Goal: Task Accomplishment & Management: Manage account settings

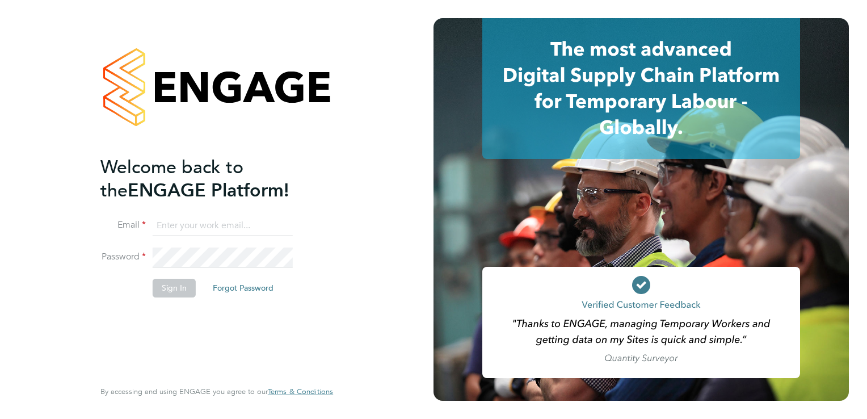
type input "iolanda.davies@torusfoundation.org.uk"
click at [166, 288] on button "Sign In" at bounding box center [174, 287] width 43 height 18
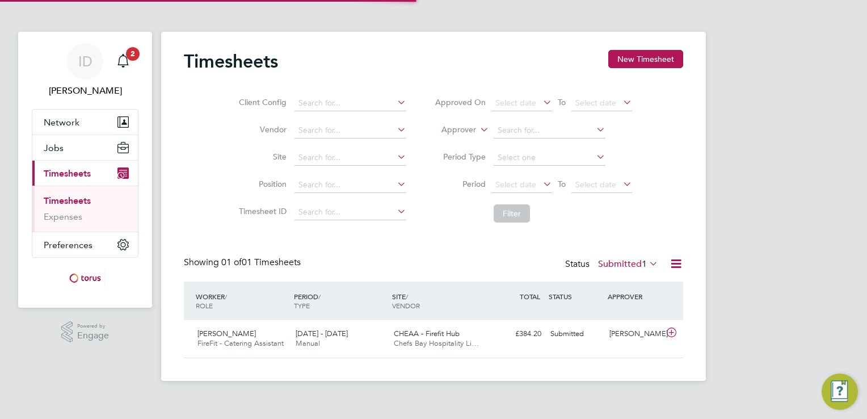
scroll to position [28, 99]
click at [328, 328] on div "[DATE] - [DATE] Manual" at bounding box center [340, 338] width 98 height 28
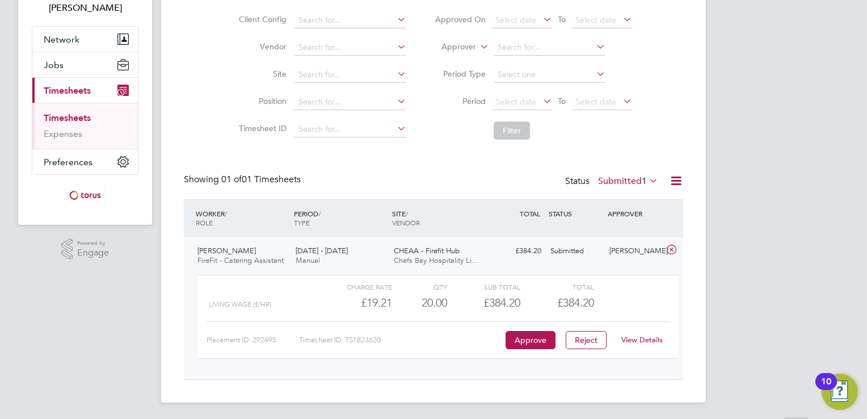
scroll to position [83, 0]
click at [532, 342] on button "Approve" at bounding box center [530, 339] width 50 height 18
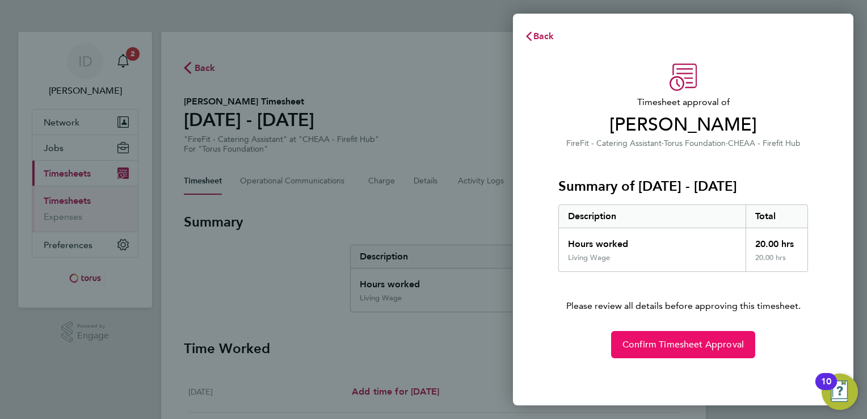
click at [668, 343] on span "Confirm Timesheet Approval" at bounding box center [682, 344] width 121 height 11
